Goal: Transaction & Acquisition: Purchase product/service

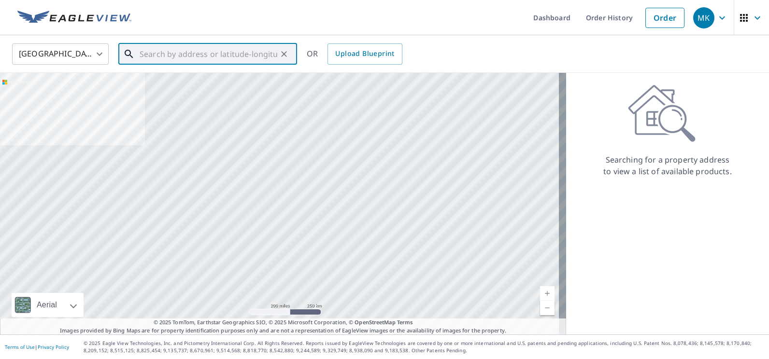
click at [221, 61] on input "text" at bounding box center [209, 54] width 138 height 27
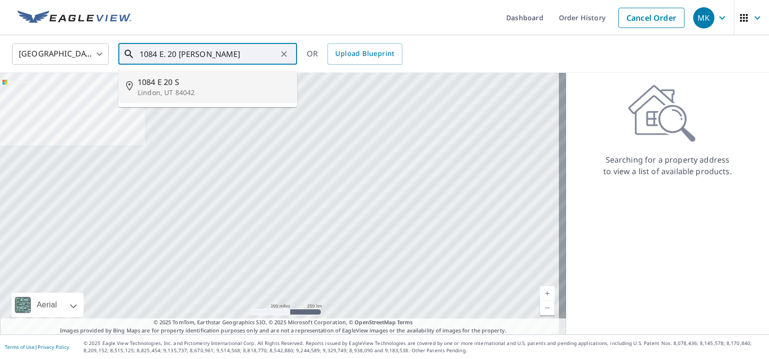
click at [159, 79] on span "1084 E 20 S" at bounding box center [214, 82] width 152 height 12
type input "[STREET_ADDRESS]"
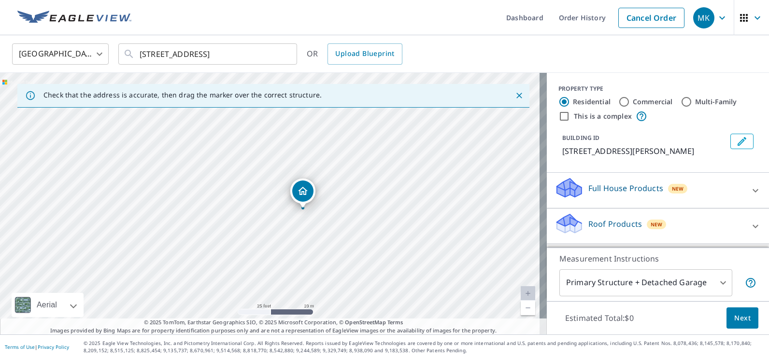
drag, startPoint x: 200, startPoint y: 204, endPoint x: 233, endPoint y: 210, distance: 33.4
click at [233, 210] on div "[STREET_ADDRESS]" at bounding box center [273, 204] width 547 height 262
click at [753, 228] on icon at bounding box center [756, 226] width 6 height 3
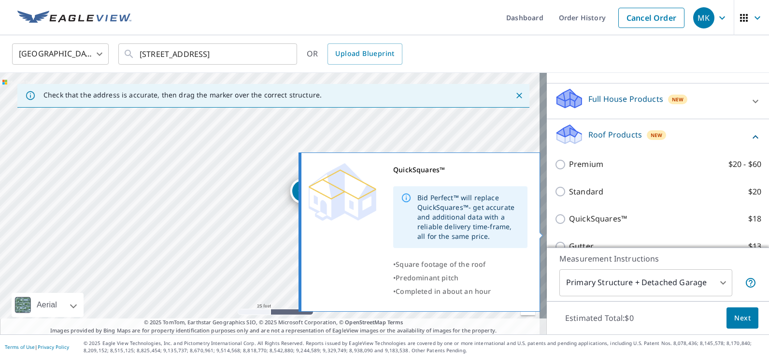
scroll to position [97, 0]
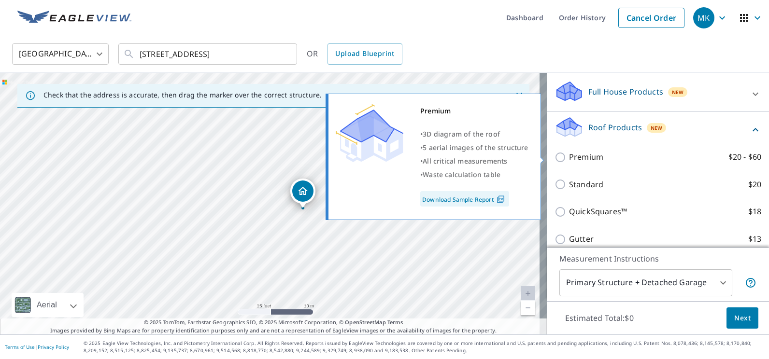
click at [555, 160] on input "Premium $20 - $60" at bounding box center [562, 158] width 14 height 12
checkbox input "true"
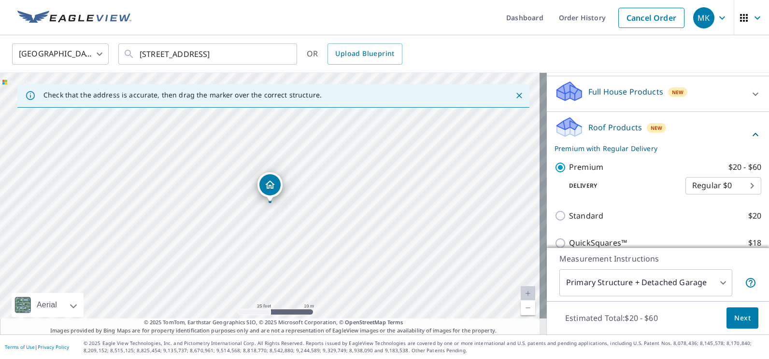
click at [739, 314] on span "Next" at bounding box center [742, 319] width 16 height 12
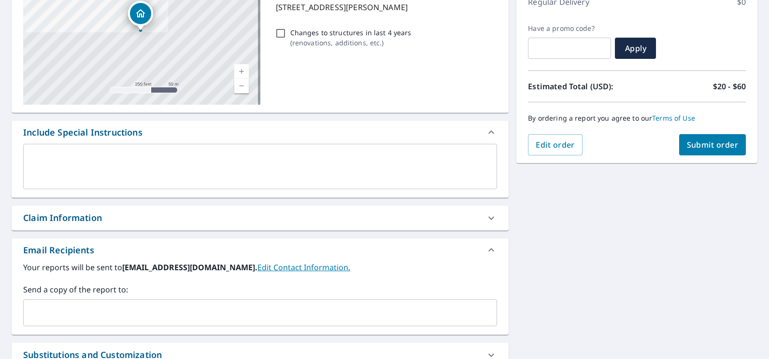
scroll to position [193, 0]
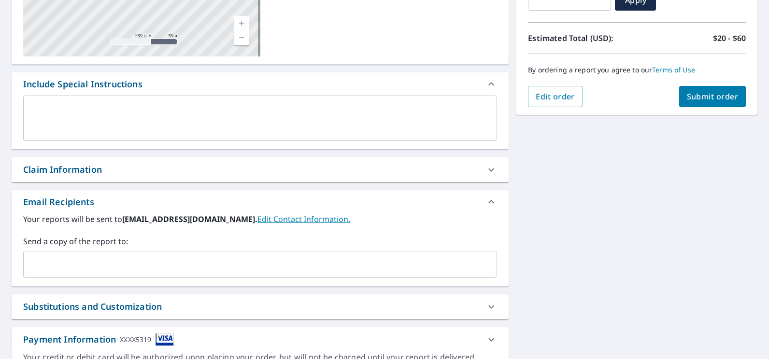
click at [97, 256] on input "text" at bounding box center [253, 265] width 451 height 18
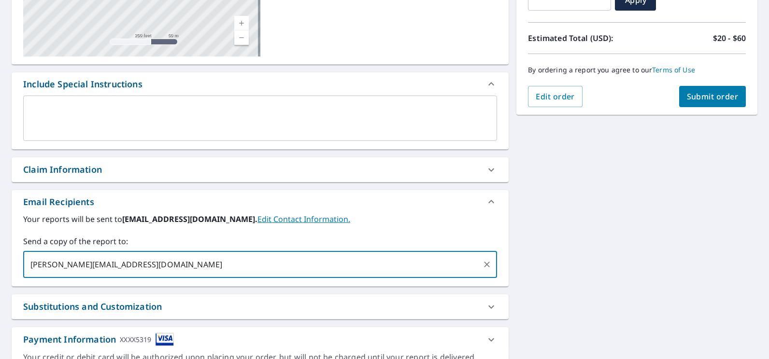
type input "[PERSON_NAME][EMAIL_ADDRESS][DOMAIN_NAME]"
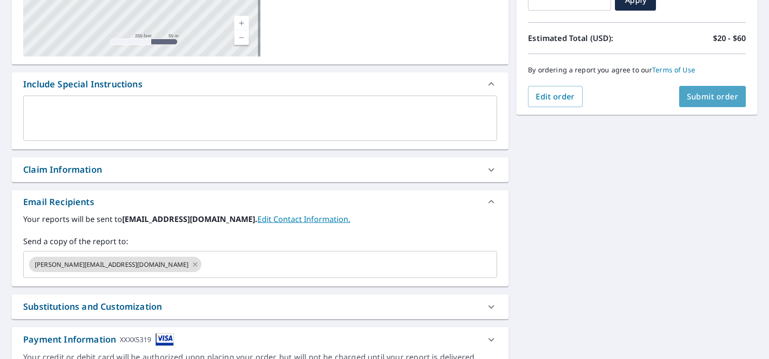
click at [703, 98] on span "Submit order" at bounding box center [713, 96] width 52 height 11
checkbox input "true"
